Goal: Task Accomplishment & Management: Manage account settings

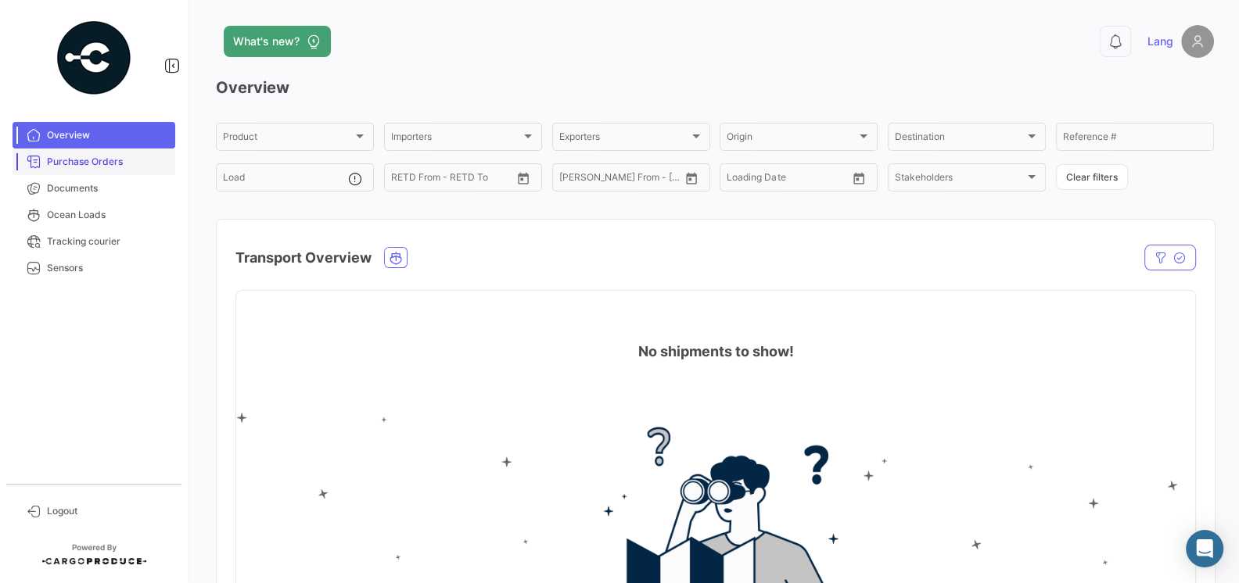
click at [77, 166] on span "Purchase Orders" at bounding box center [108, 162] width 122 height 14
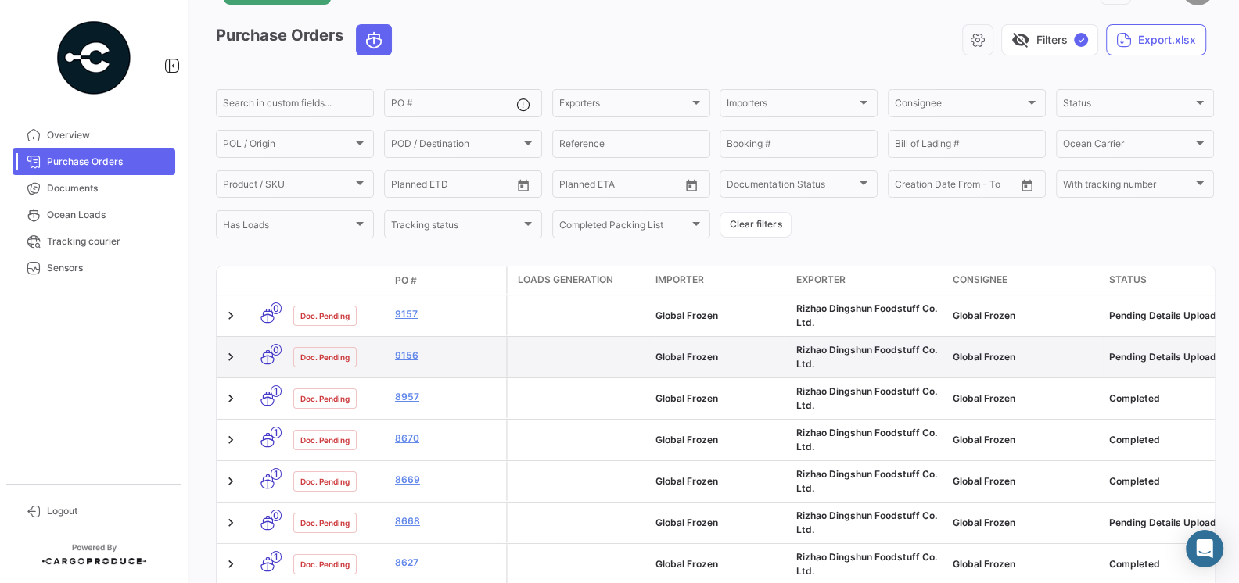
scroll to position [56, 0]
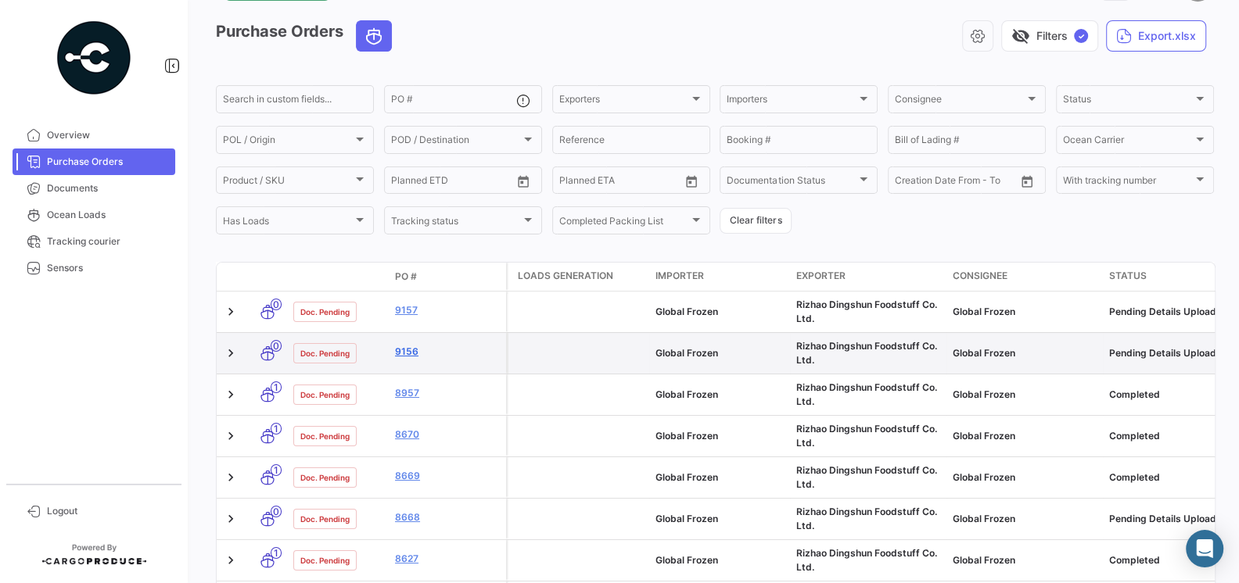
click at [412, 354] on link "9156" at bounding box center [447, 352] width 105 height 14
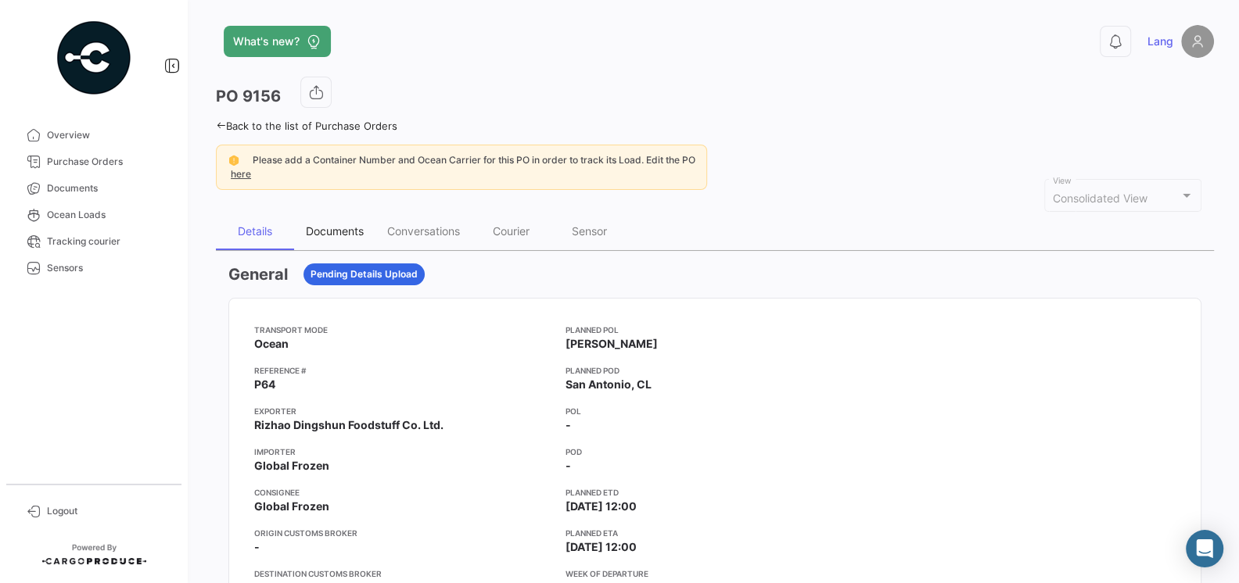
click at [346, 234] on div "Documents" at bounding box center [335, 230] width 58 height 13
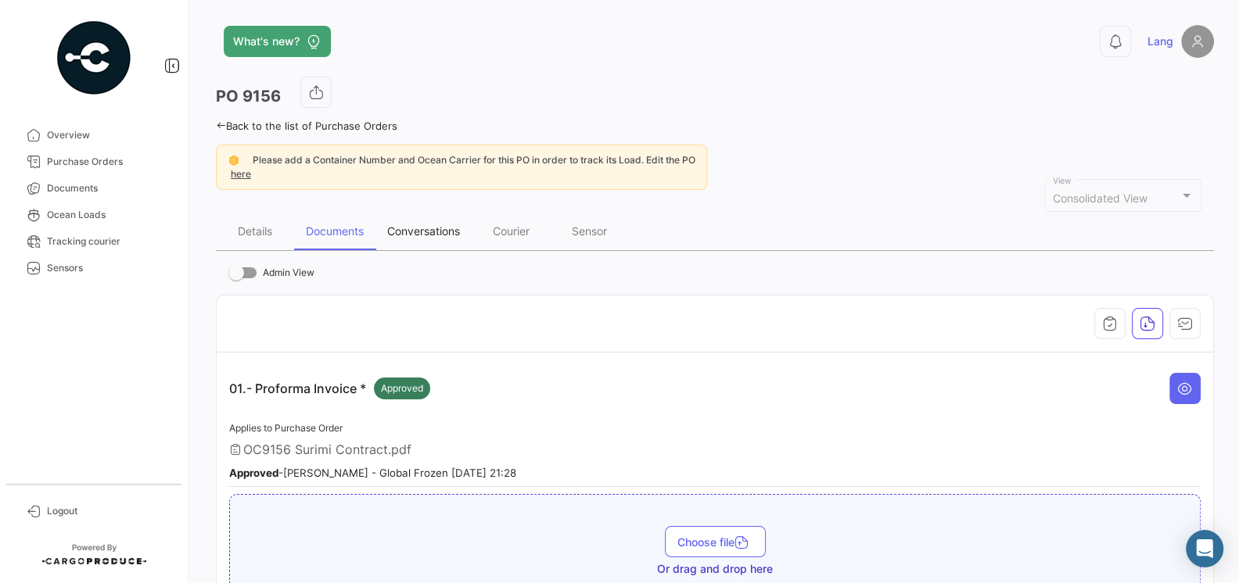
click at [436, 237] on div "Conversations" at bounding box center [423, 232] width 96 height 38
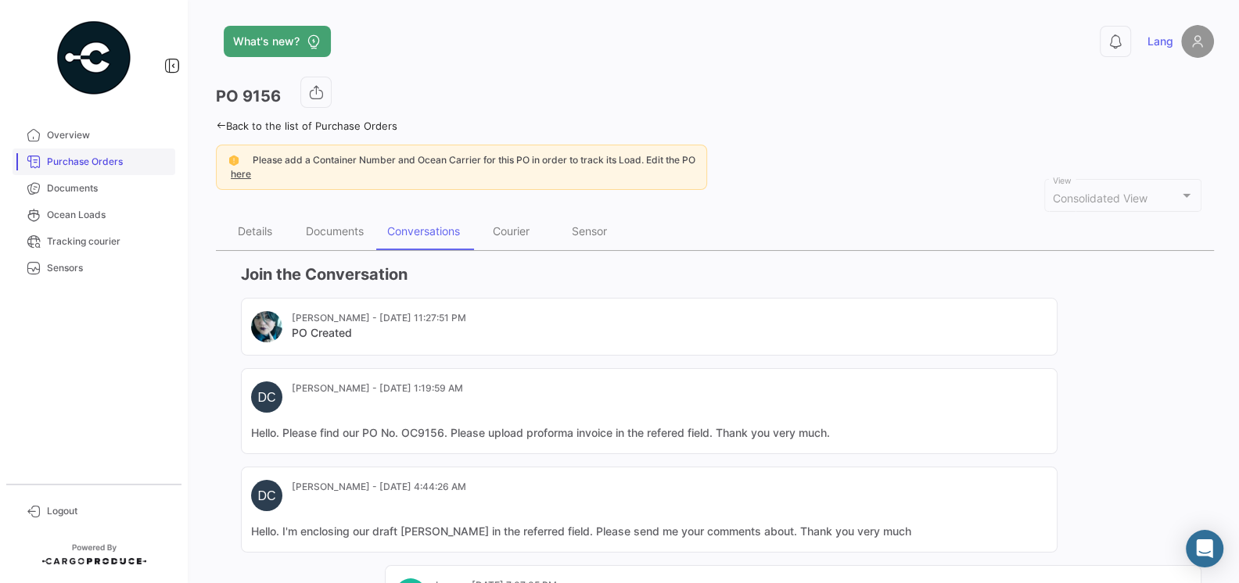
click at [82, 160] on span "Purchase Orders" at bounding box center [108, 162] width 122 height 14
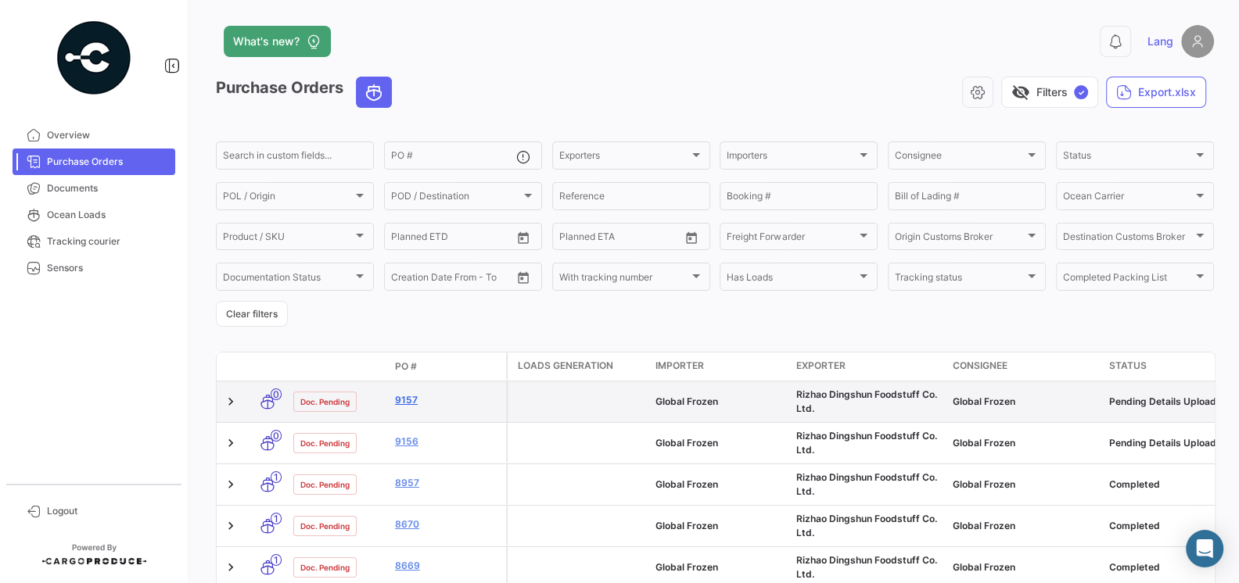
click at [406, 394] on link "9157" at bounding box center [447, 400] width 105 height 14
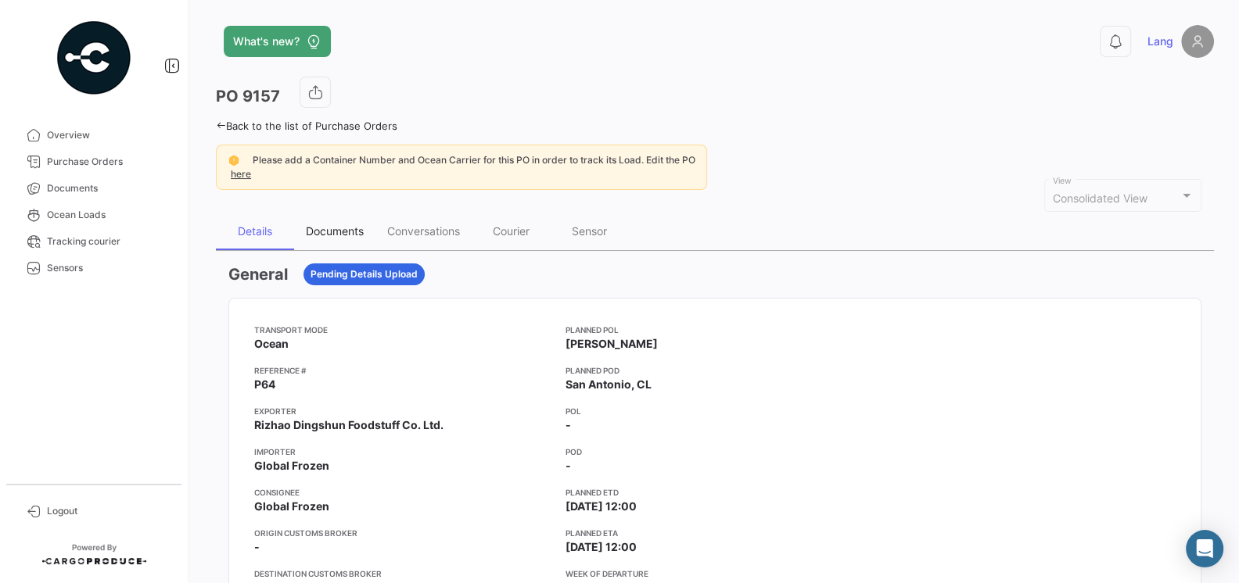
click at [344, 229] on div "Documents" at bounding box center [335, 230] width 58 height 13
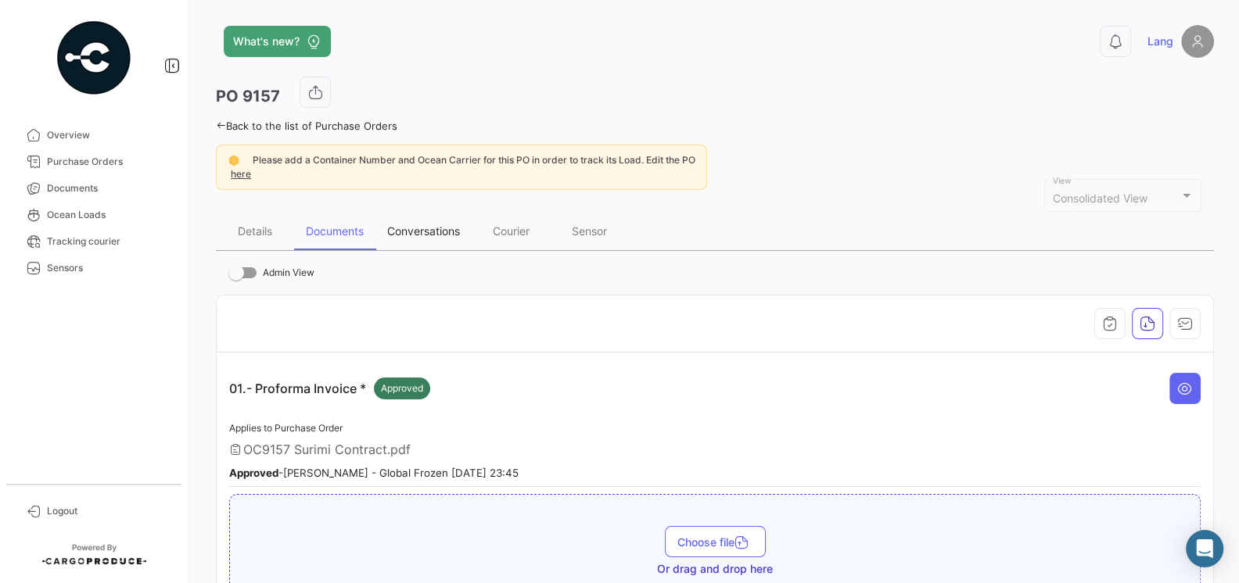
click at [425, 235] on div "Conversations" at bounding box center [423, 230] width 73 height 13
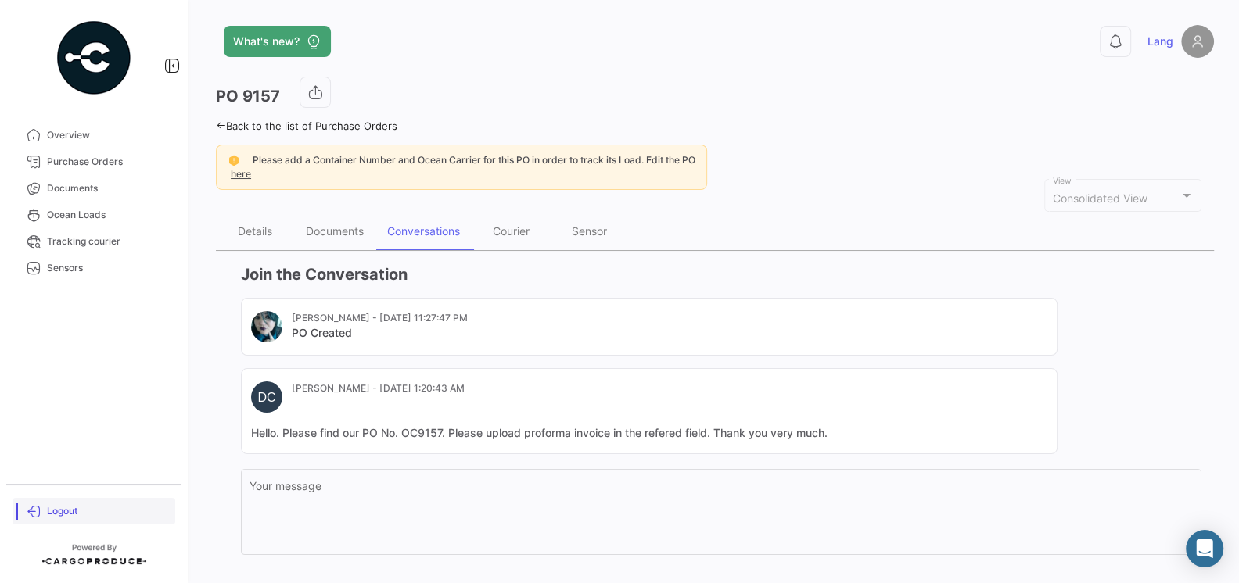
click at [58, 515] on span "Logout" at bounding box center [108, 511] width 122 height 14
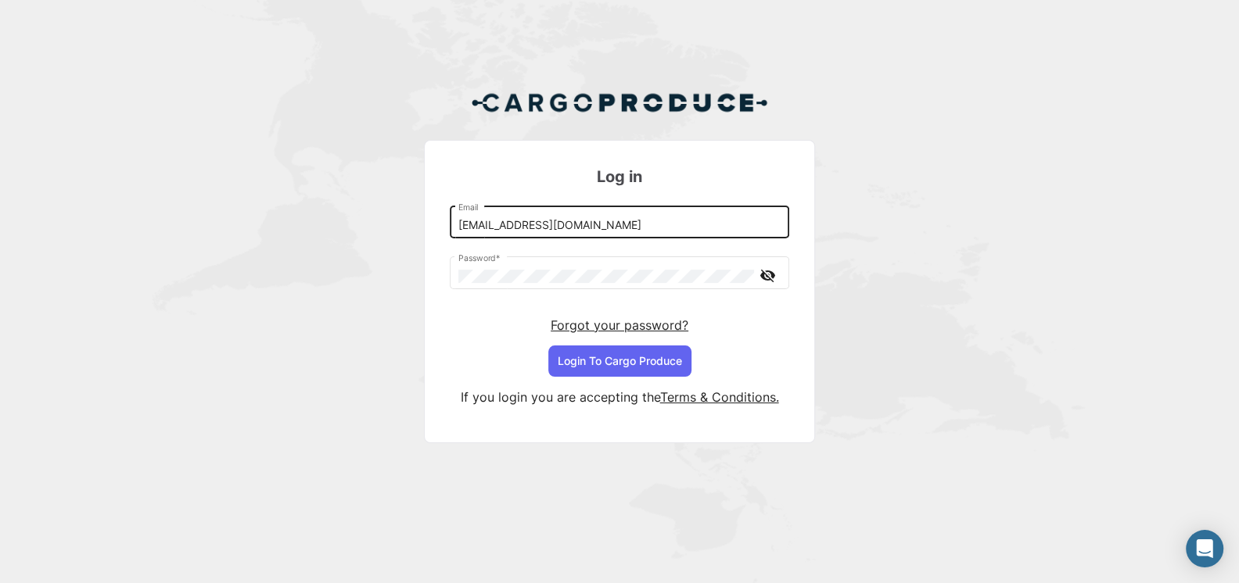
click at [633, 229] on input "[EMAIL_ADDRESS][DOMAIN_NAME]" at bounding box center [619, 225] width 323 height 13
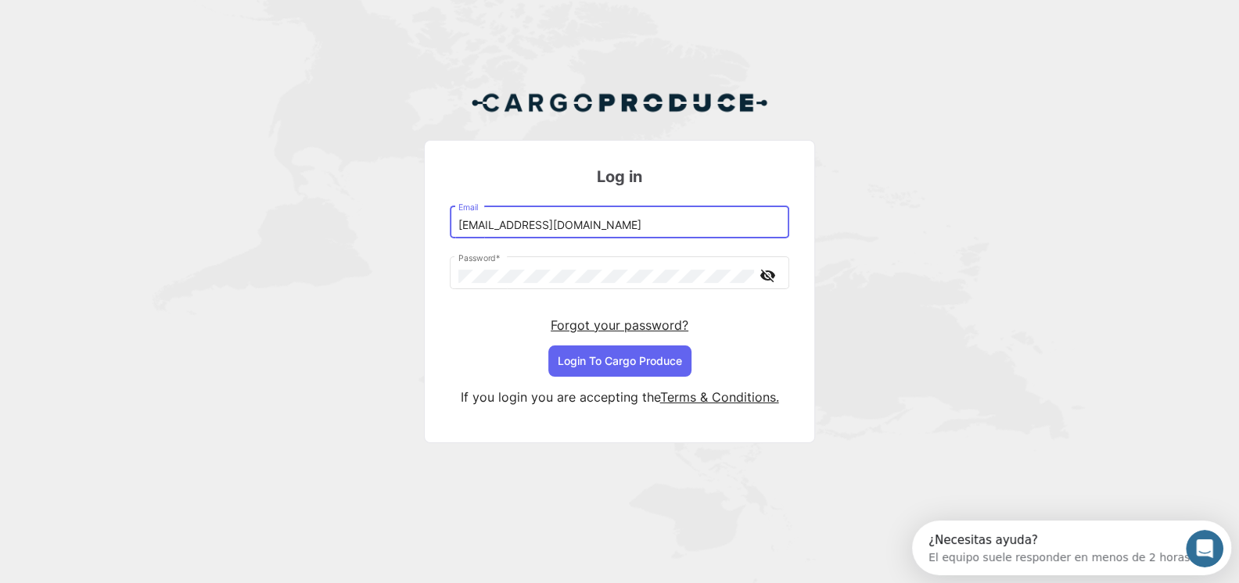
type input "[EMAIL_ADDRESS][DOMAIN_NAME]"
click at [620, 353] on button "Login To Cargo Produce" at bounding box center [619, 361] width 143 height 31
